Goal: Information Seeking & Learning: Learn about a topic

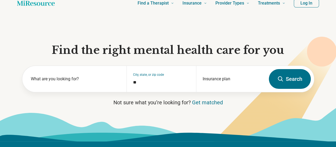
scroll to position [53, 0]
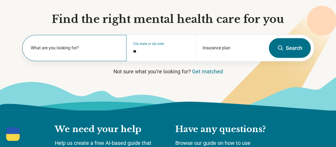
click at [86, 47] on label "What are you looking for?" at bounding box center [76, 48] width 90 height 6
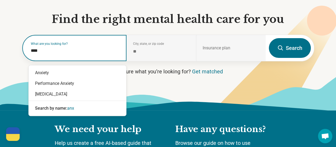
type input "*****"
click at [61, 94] on div "[MEDICAL_DATA]" at bounding box center [78, 94] width 98 height 11
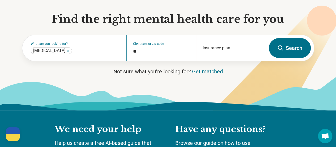
click at [153, 50] on div "City, state, or zip code *" at bounding box center [162, 48] width 70 height 26
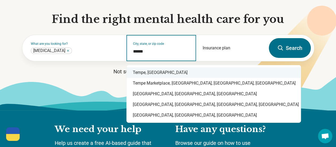
click at [149, 73] on div "Tempe, [GEOGRAPHIC_DATA]" at bounding box center [214, 72] width 175 height 11
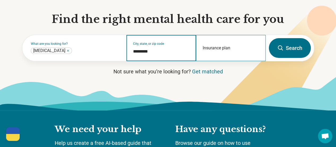
type input "*********"
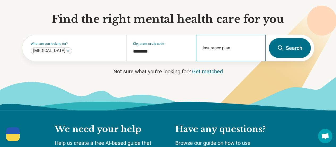
click at [226, 48] on div "Insurance plan" at bounding box center [231, 48] width 70 height 26
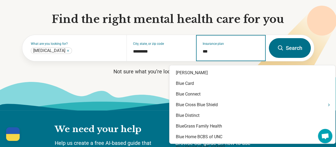
type input "****"
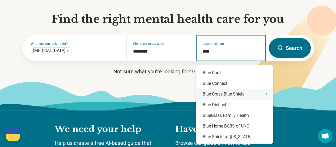
click at [240, 93] on div "Blue Cross Blue Shield" at bounding box center [235, 94] width 77 height 11
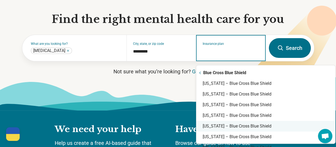
click at [223, 125] on div "[US_STATE] – Blue Cross Blue Shield" at bounding box center [266, 125] width 139 height 11
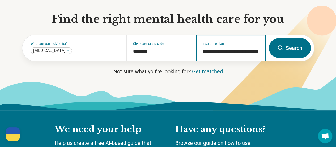
type input "**********"
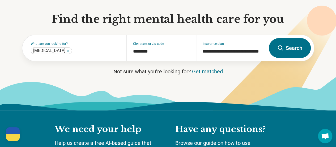
click at [288, 52] on button "Search" at bounding box center [290, 48] width 42 height 20
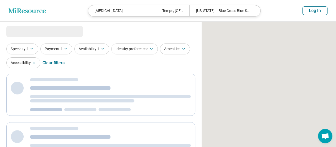
select select "***"
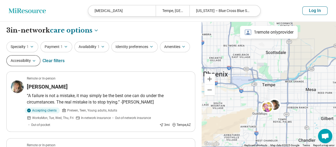
click at [34, 59] on icon "button" at bounding box center [34, 61] width 4 height 4
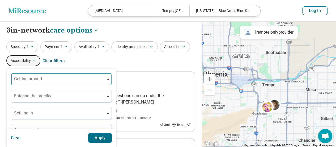
click at [37, 81] on div "Getting around" at bounding box center [61, 79] width 101 height 13
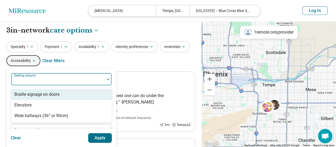
click at [37, 81] on div at bounding box center [57, 80] width 89 height 7
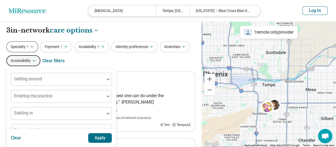
click at [34, 50] on button "Specialty 1" at bounding box center [22, 46] width 32 height 11
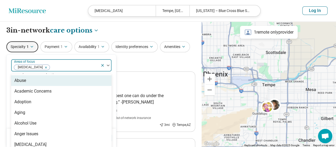
click at [54, 68] on div at bounding box center [74, 67] width 48 height 7
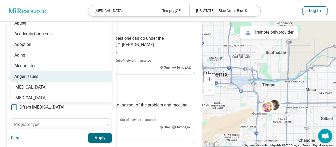
scroll to position [71, 0]
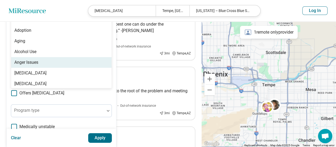
click at [35, 64] on div "Anger Issues" at bounding box center [26, 62] width 24 height 6
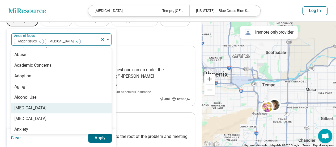
scroll to position [18, 0]
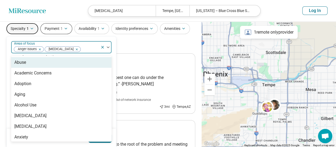
click at [65, 30] on icon "button" at bounding box center [66, 28] width 4 height 4
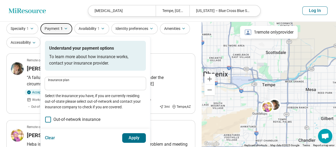
type input "**********"
click at [102, 27] on icon "button" at bounding box center [103, 28] width 4 height 4
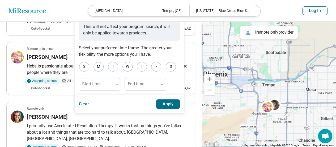
scroll to position [0, 0]
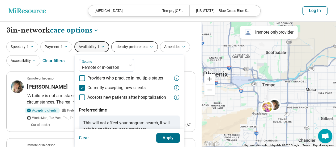
click at [143, 49] on button "Identity preferences" at bounding box center [134, 46] width 47 height 11
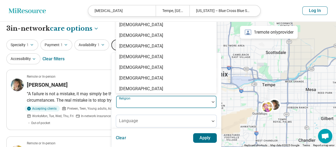
click at [149, 107] on div at bounding box center [162, 103] width 89 height 7
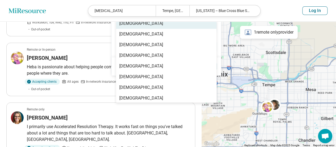
scroll to position [110, 0]
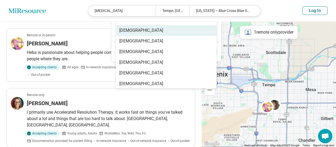
click at [52, 11] on header "Miresource logo [MEDICAL_DATA] Tempe, [GEOGRAPHIC_DATA] [US_STATE] – Blue Cross…" at bounding box center [168, 11] width 336 height 22
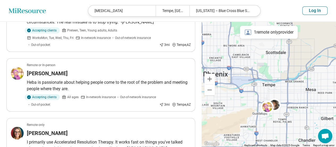
scroll to position [0, 0]
